Goal: Information Seeking & Learning: Learn about a topic

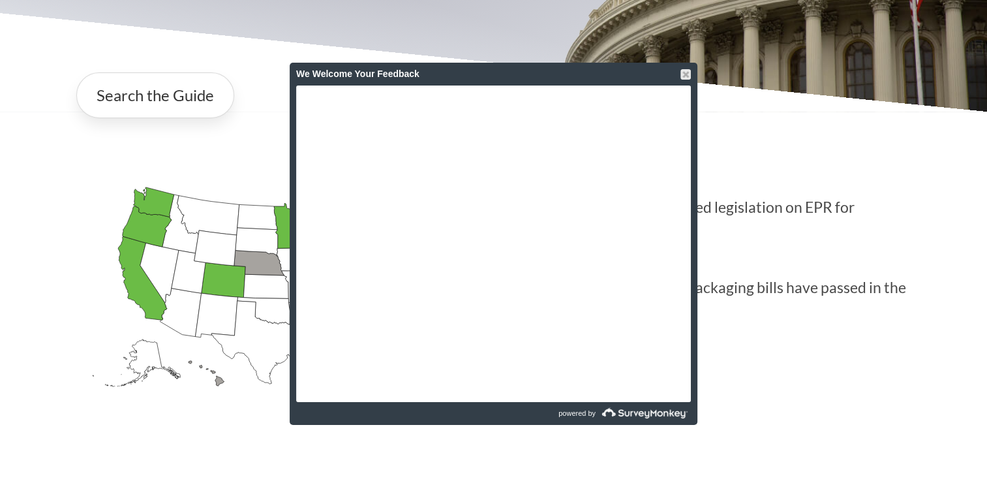
scroll to position [348, 0]
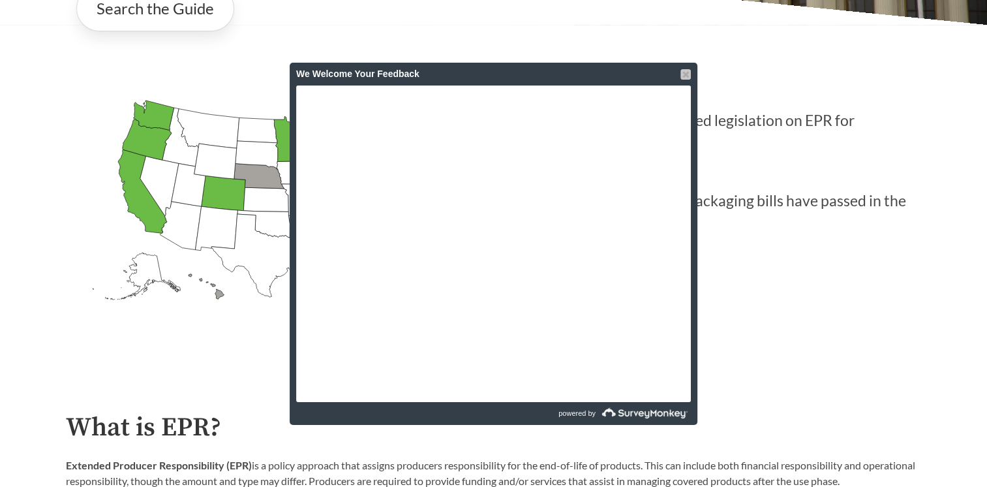
click at [686, 74] on div at bounding box center [686, 74] width 10 height 10
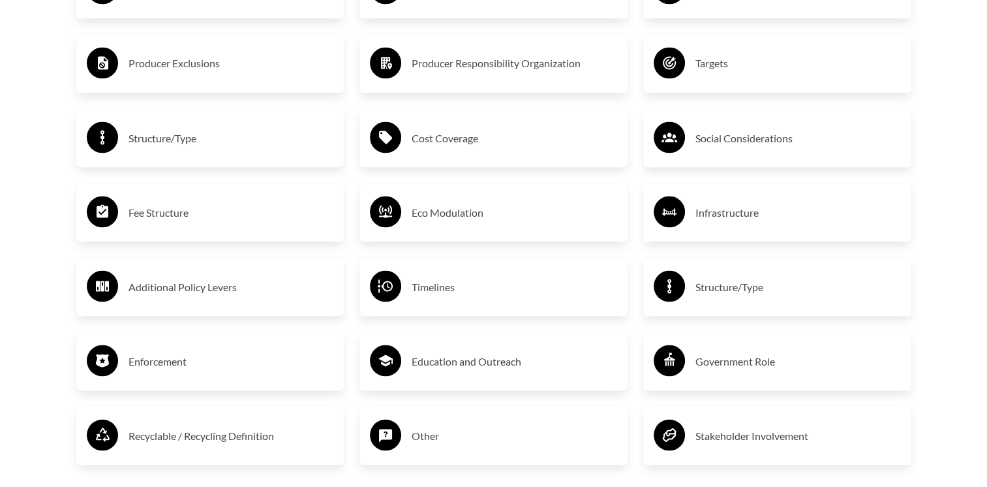
scroll to position [2261, 0]
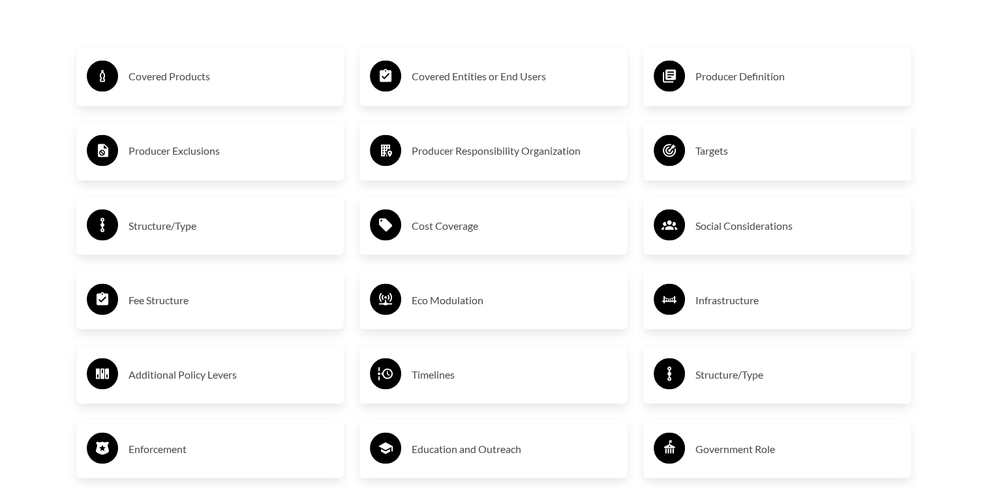
click at [187, 80] on h3 "Covered Products" at bounding box center [232, 76] width 206 height 21
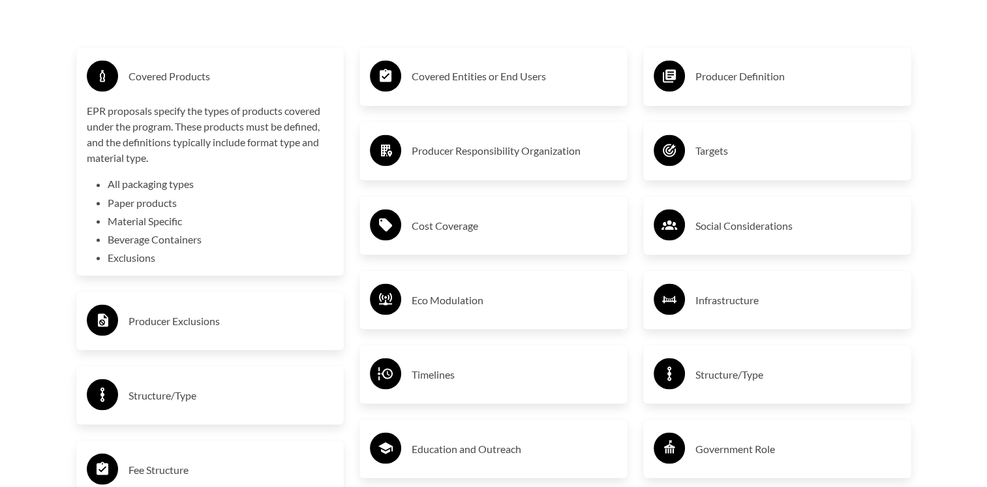
click at [175, 188] on li "All packaging types" at bounding box center [221, 184] width 226 height 16
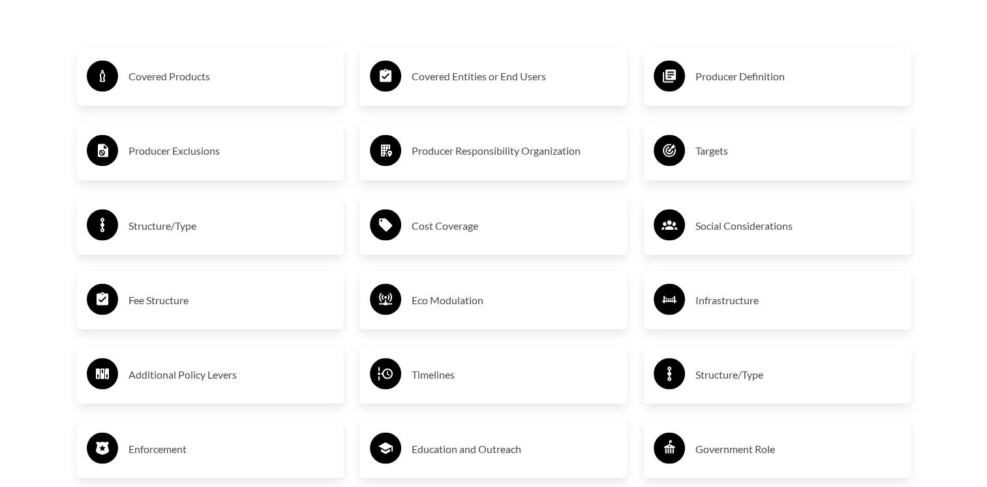
click at [162, 149] on h3 "Producer Exclusions" at bounding box center [232, 150] width 206 height 21
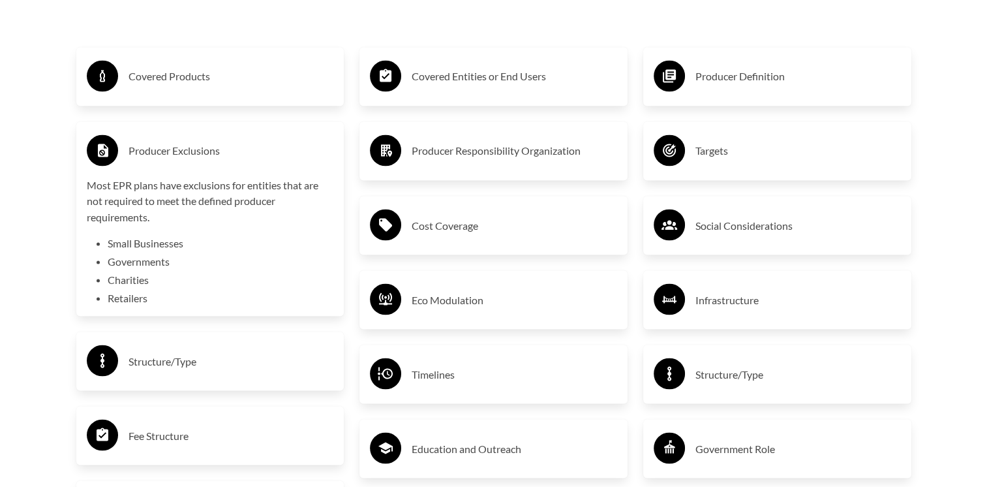
click at [162, 149] on h3 "Producer Exclusions" at bounding box center [232, 150] width 206 height 21
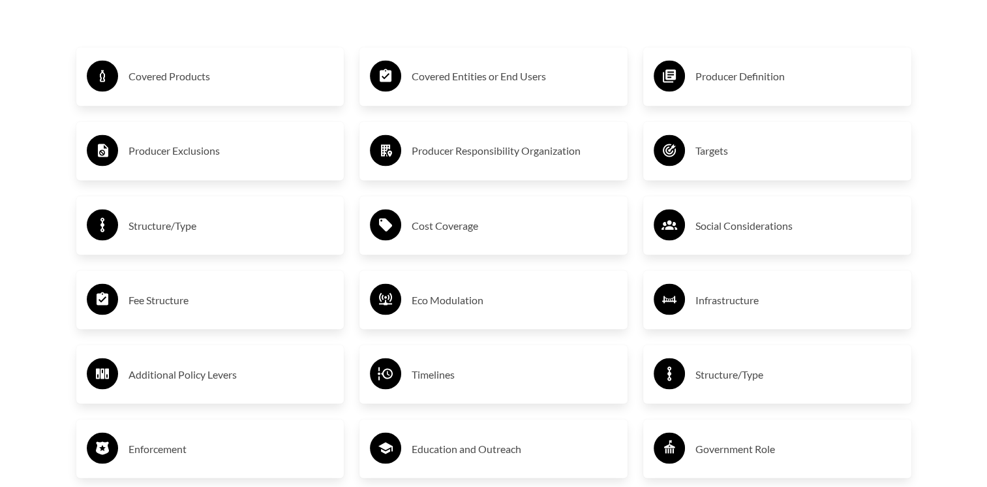
click at [176, 226] on h3 "Structure/Type" at bounding box center [232, 225] width 206 height 21
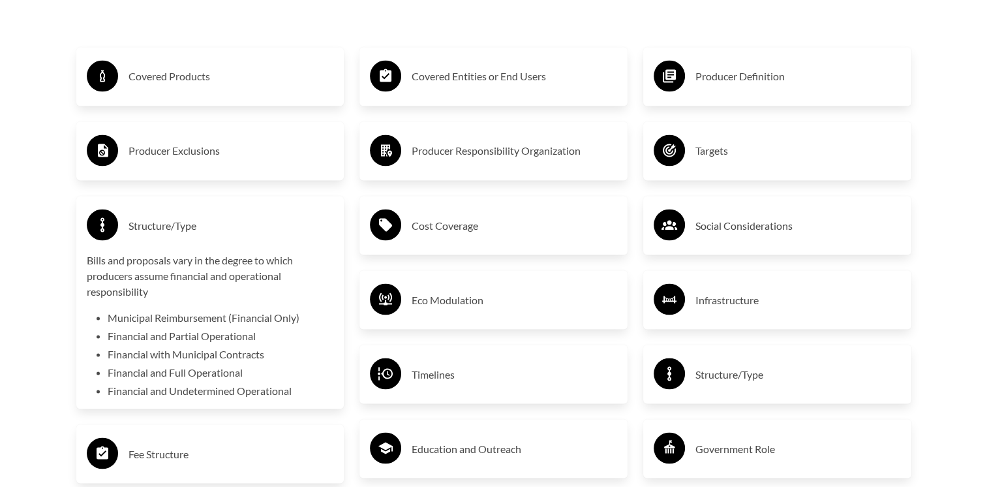
click at [176, 226] on h3 "Structure/Type" at bounding box center [232, 225] width 206 height 21
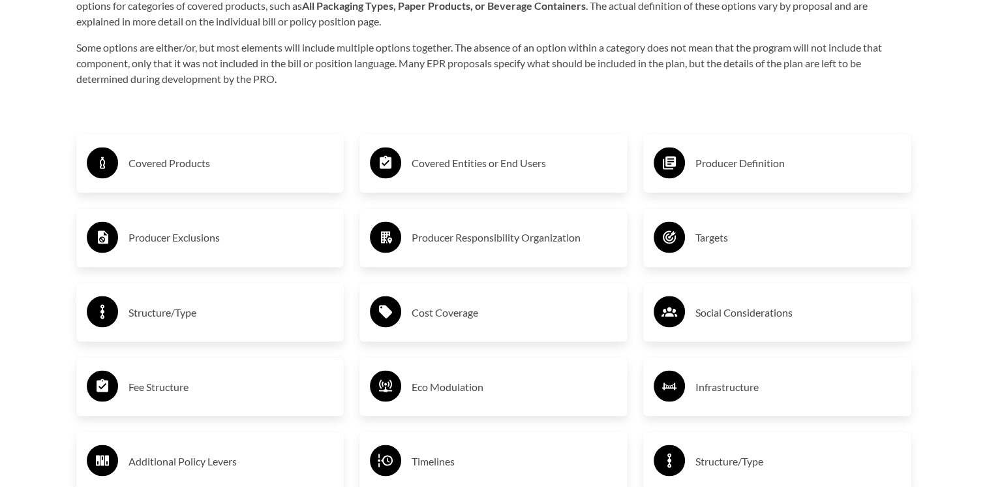
scroll to position [2697, 0]
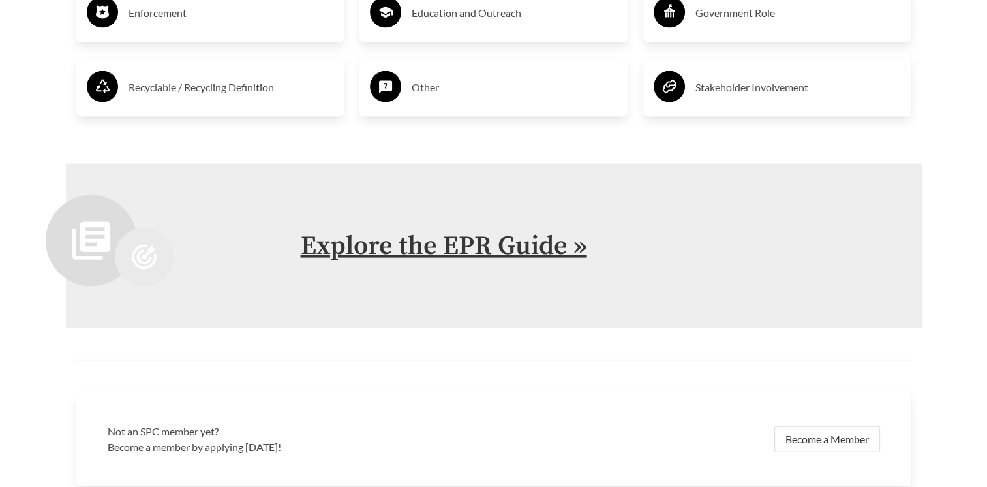
click at [432, 249] on link "Explore the EPR Guide »" at bounding box center [444, 246] width 286 height 33
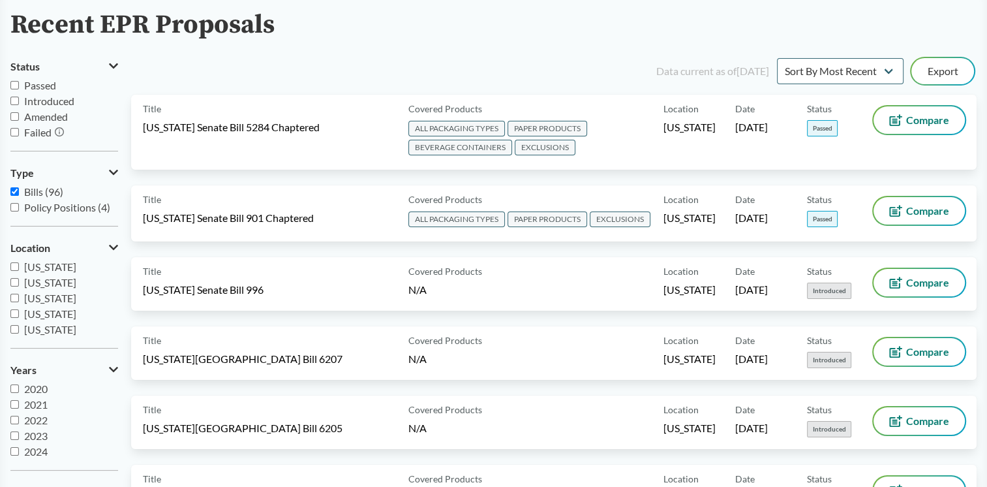
click at [110, 247] on icon at bounding box center [113, 247] width 9 height 10
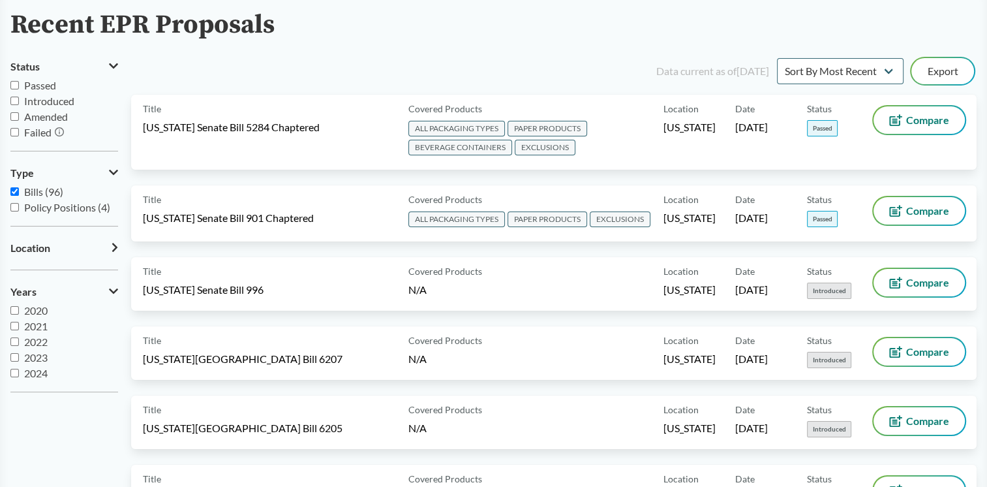
click at [110, 247] on button "Location" at bounding box center [64, 248] width 108 height 22
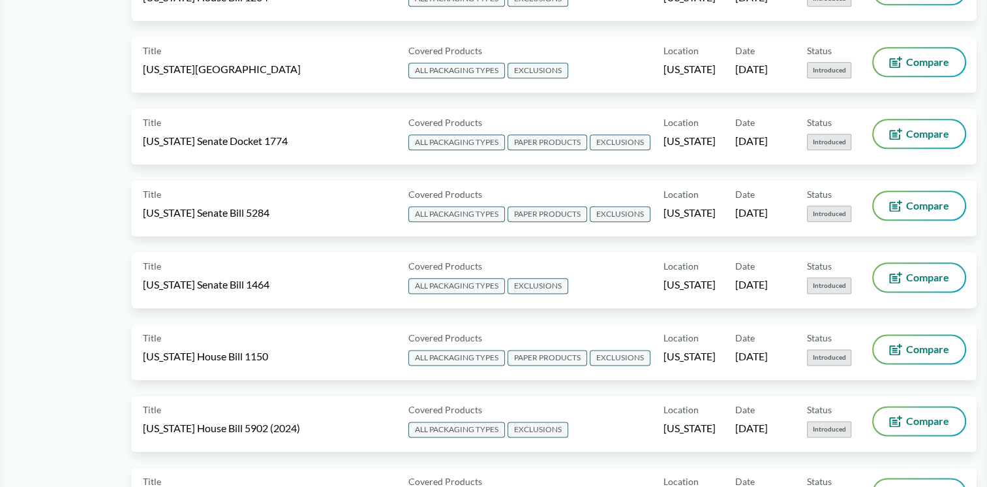
scroll to position [2088, 0]
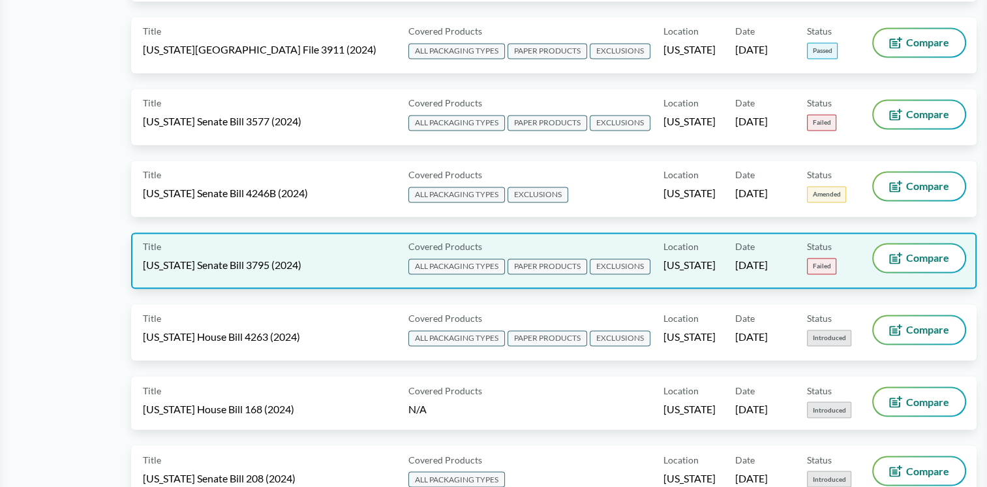
click at [218, 258] on span "[US_STATE] Senate Bill 3795 (2024)" at bounding box center [222, 265] width 159 height 14
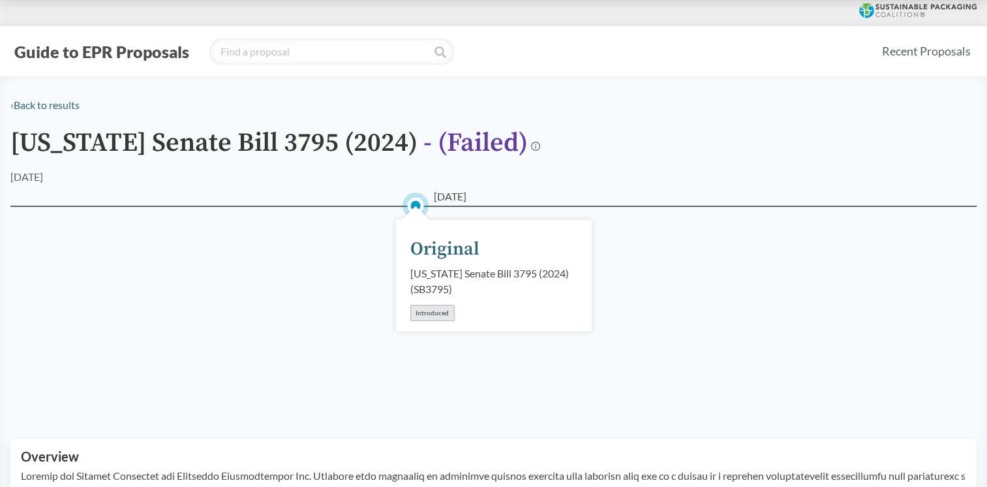
click at [432, 314] on div "Introduced" at bounding box center [432, 313] width 44 height 16
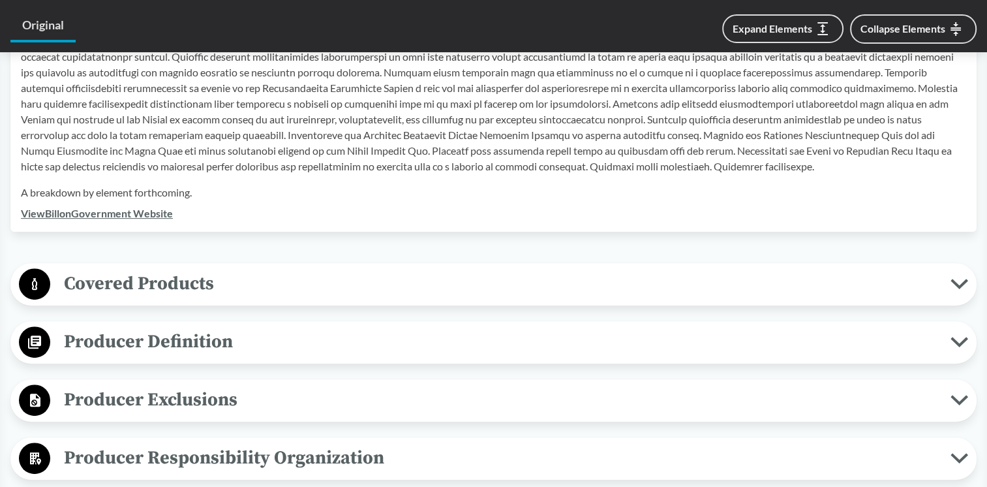
scroll to position [522, 0]
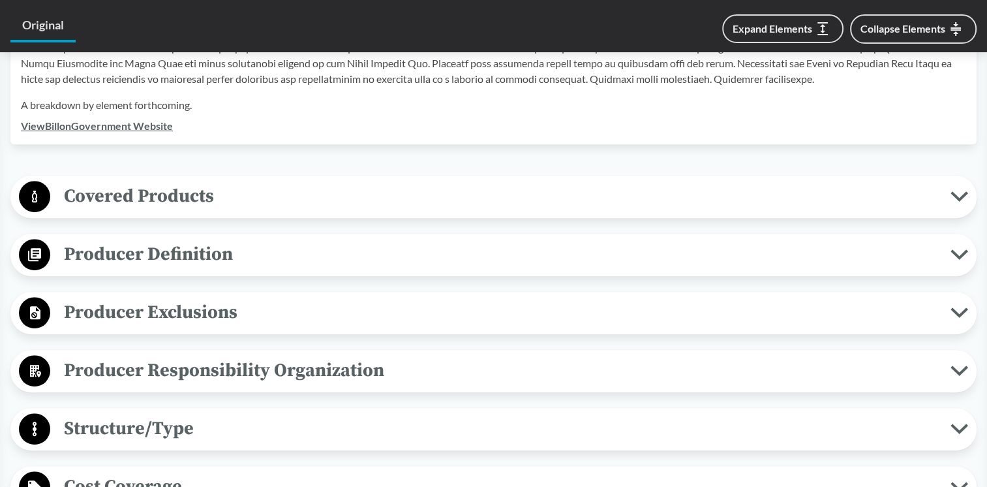
click at [210, 254] on span "Producer Definition" at bounding box center [500, 253] width 900 height 29
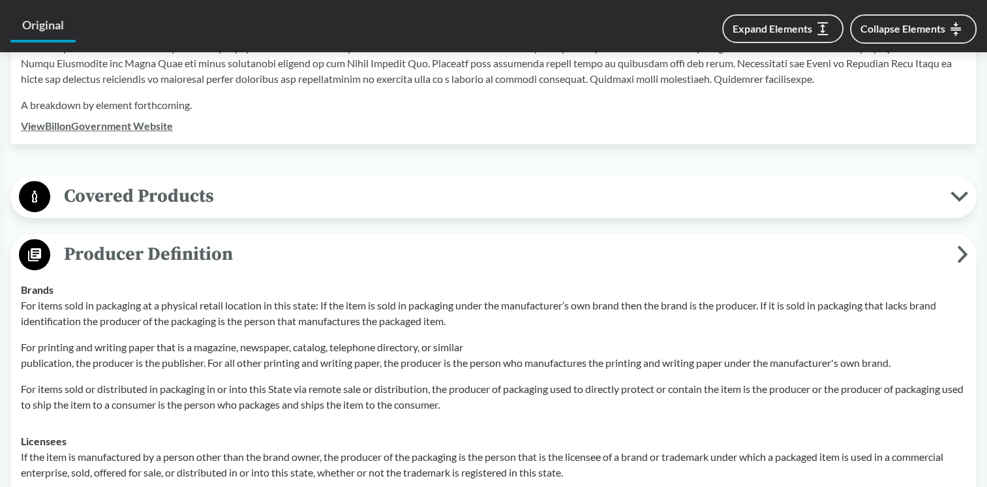
click at [210, 254] on span "Producer Definition" at bounding box center [503, 253] width 907 height 29
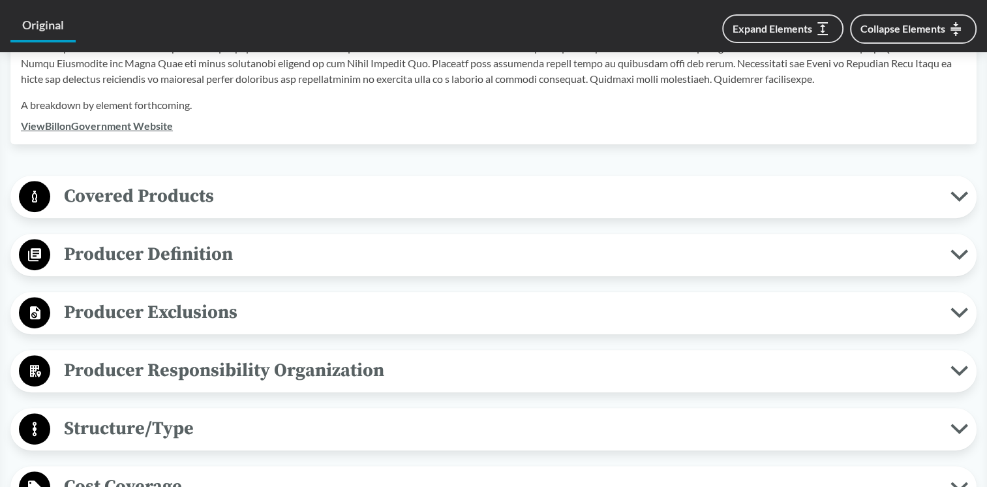
click at [210, 254] on span "Producer Definition" at bounding box center [500, 253] width 900 height 29
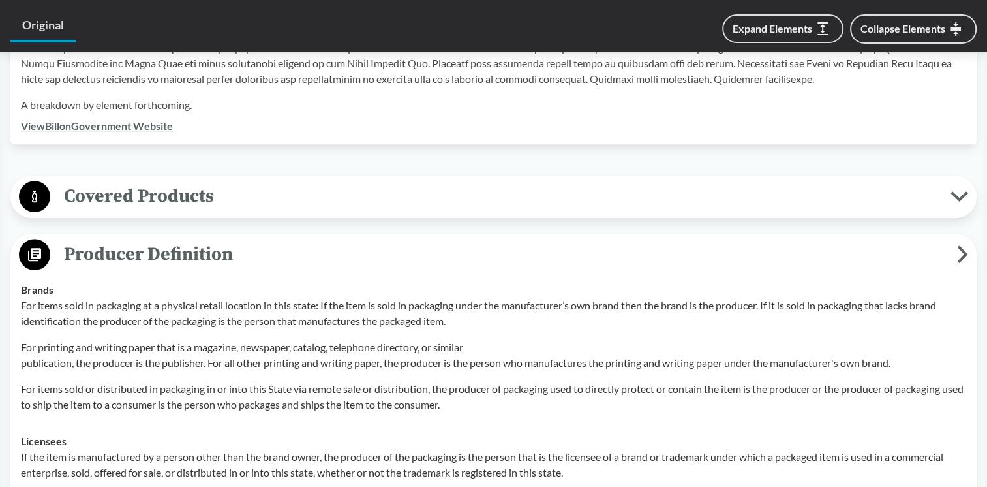
click at [210, 254] on span "Producer Definition" at bounding box center [503, 253] width 907 height 29
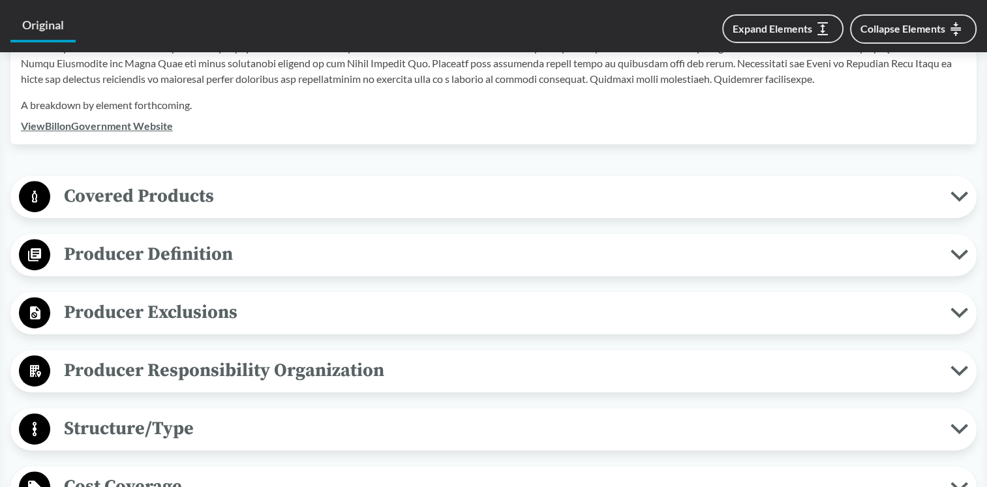
click at [193, 196] on span "Covered Products" at bounding box center [500, 195] width 900 height 29
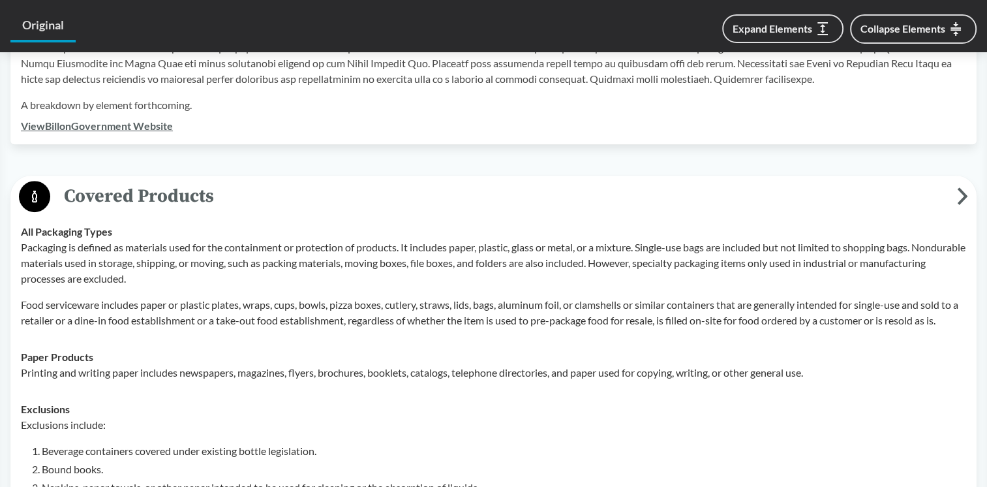
click at [193, 196] on span "Covered Products" at bounding box center [503, 195] width 907 height 29
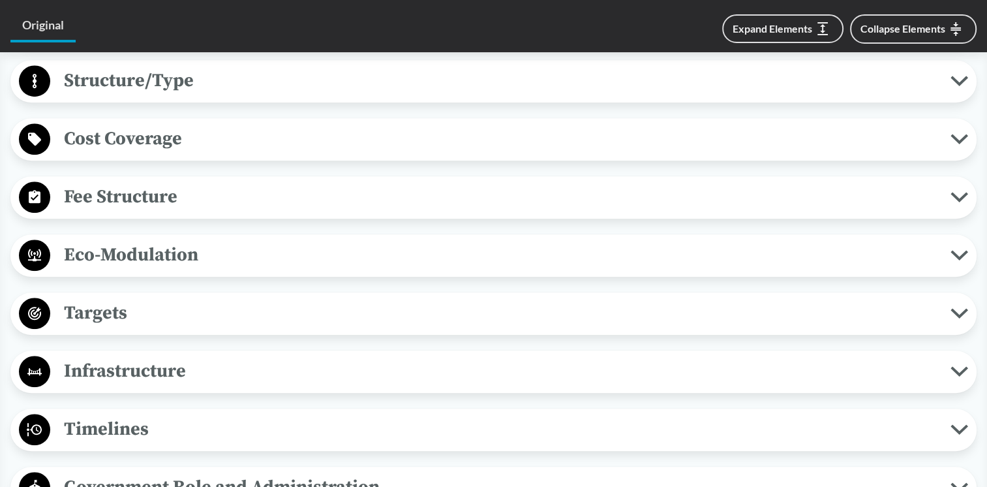
scroll to position [1044, 0]
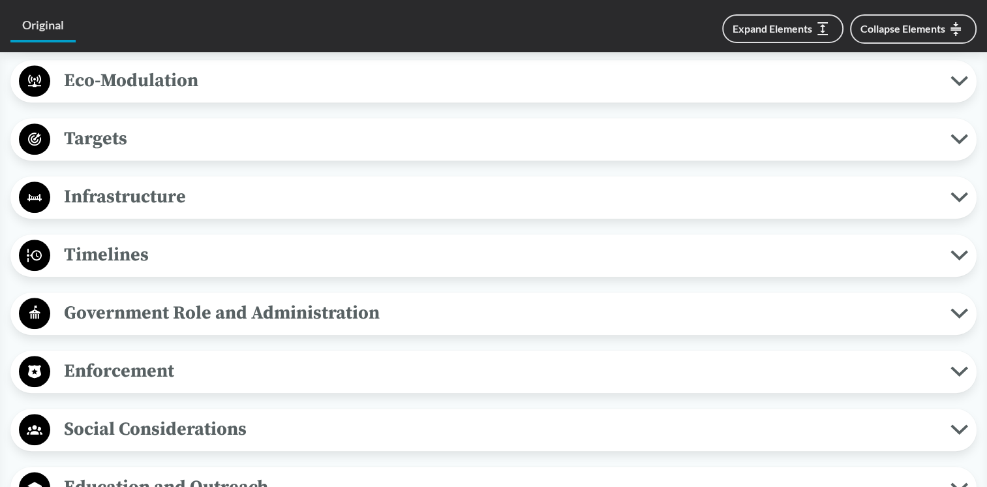
click at [188, 142] on span "Targets" at bounding box center [500, 138] width 900 height 29
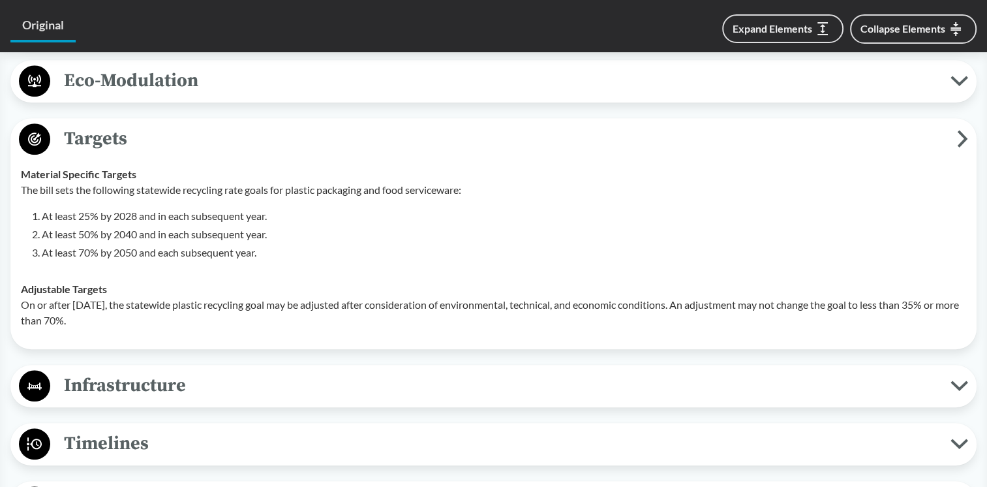
click at [188, 142] on span "Targets" at bounding box center [503, 138] width 907 height 29
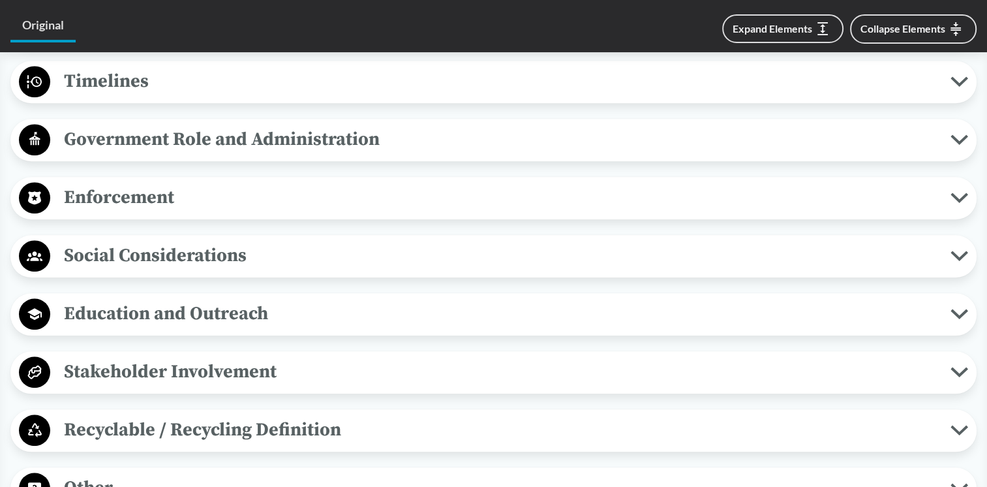
scroll to position [1392, 0]
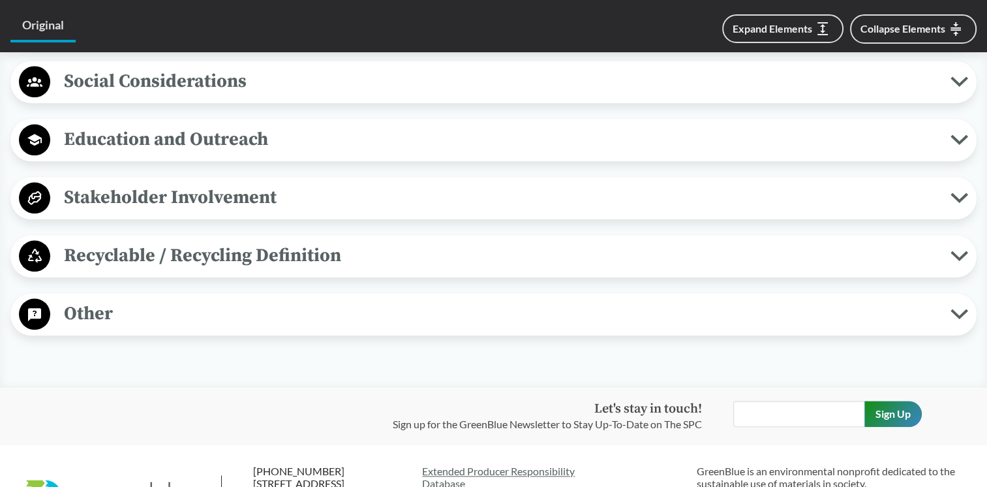
click at [210, 245] on span "Recyclable / Recycling Definition" at bounding box center [500, 255] width 900 height 29
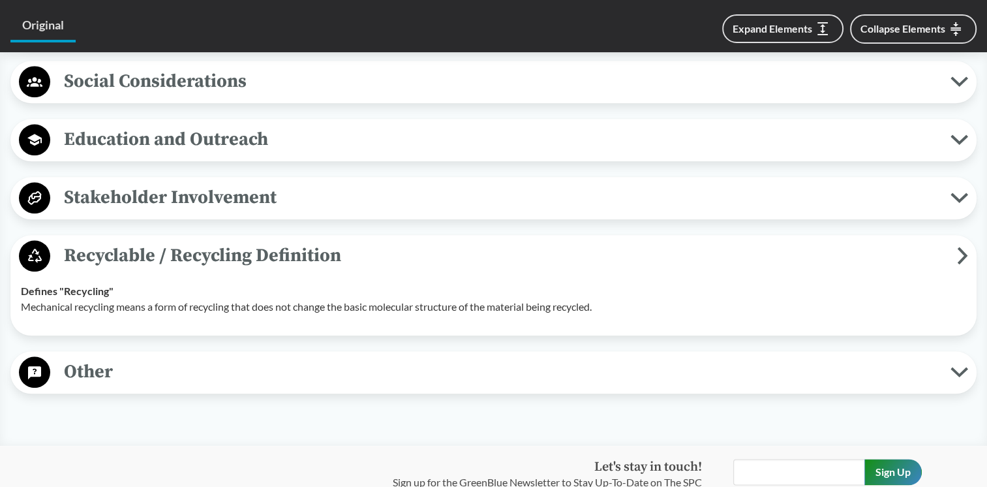
click at [210, 245] on span "Recyclable / Recycling Definition" at bounding box center [503, 255] width 907 height 29
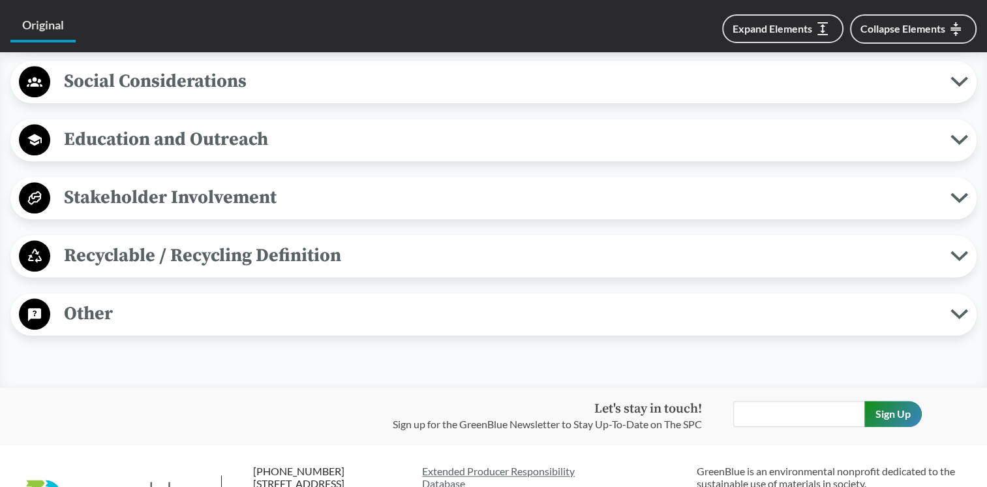
click at [198, 200] on span "Stakeholder Involvement" at bounding box center [500, 197] width 900 height 29
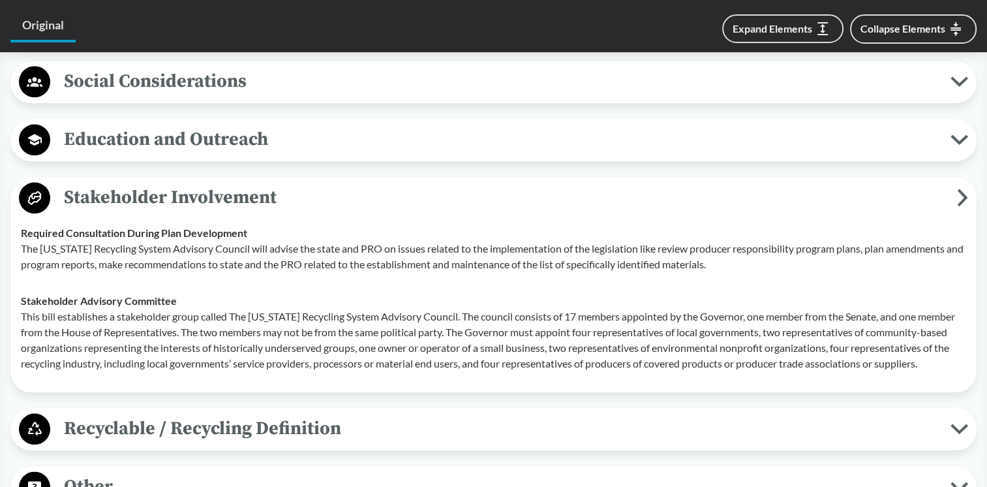
click at [198, 200] on span "Stakeholder Involvement" at bounding box center [503, 197] width 907 height 29
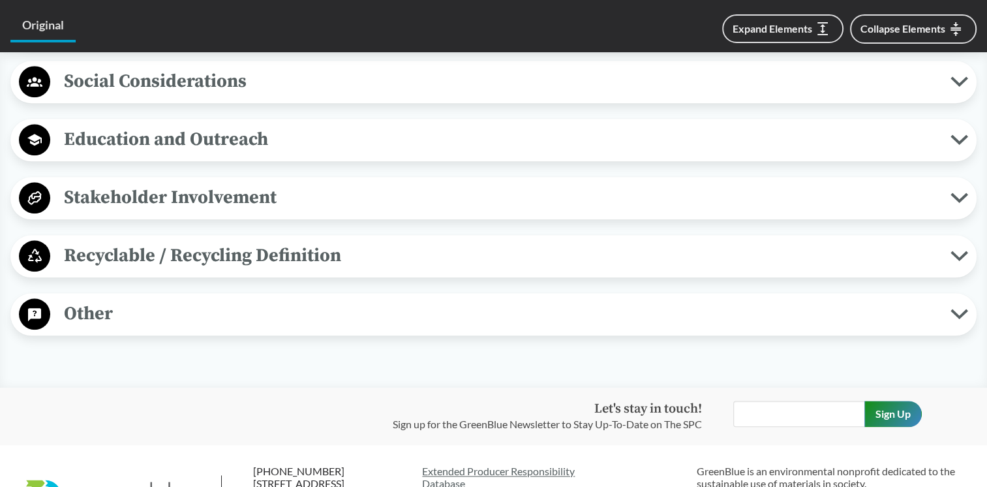
click at [193, 142] on span "Education and Outreach" at bounding box center [500, 139] width 900 height 29
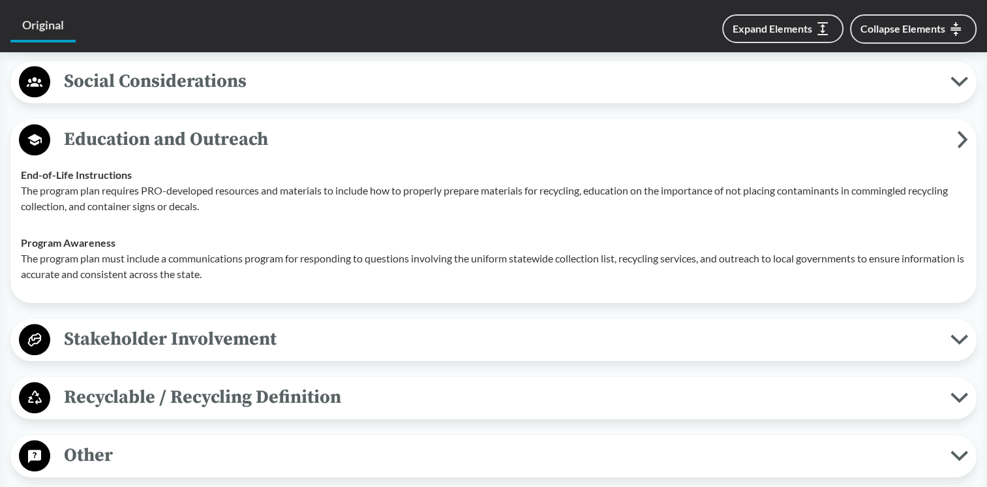
click at [204, 144] on span "Education and Outreach" at bounding box center [503, 139] width 907 height 29
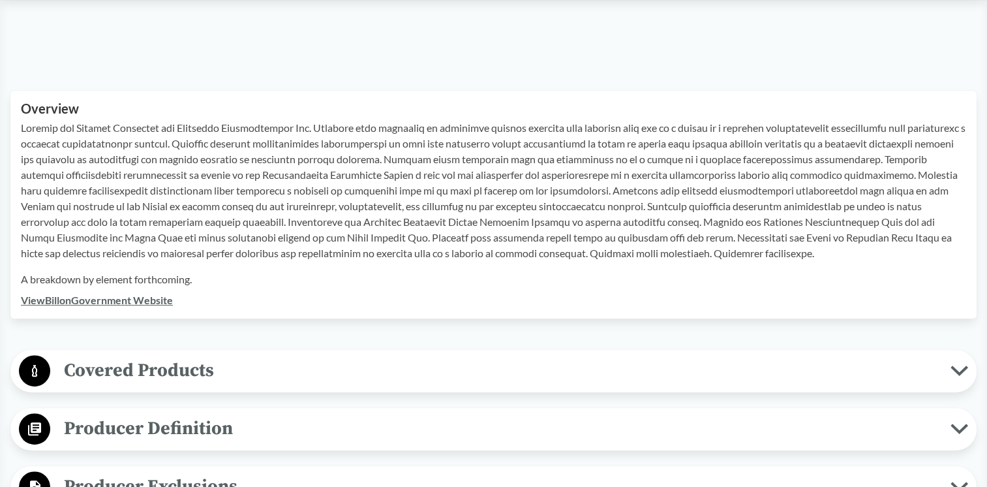
scroll to position [0, 0]
